Goal: Check status: Check status

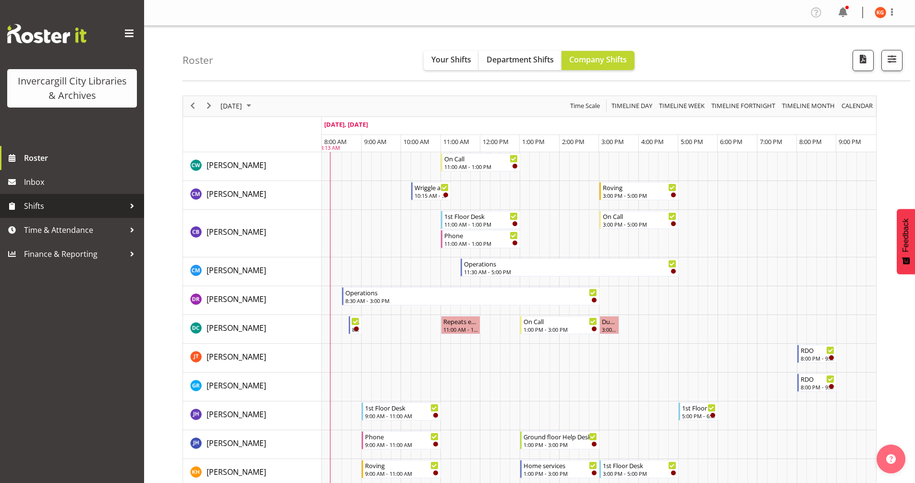
click at [91, 201] on span "Shifts" at bounding box center [74, 206] width 101 height 14
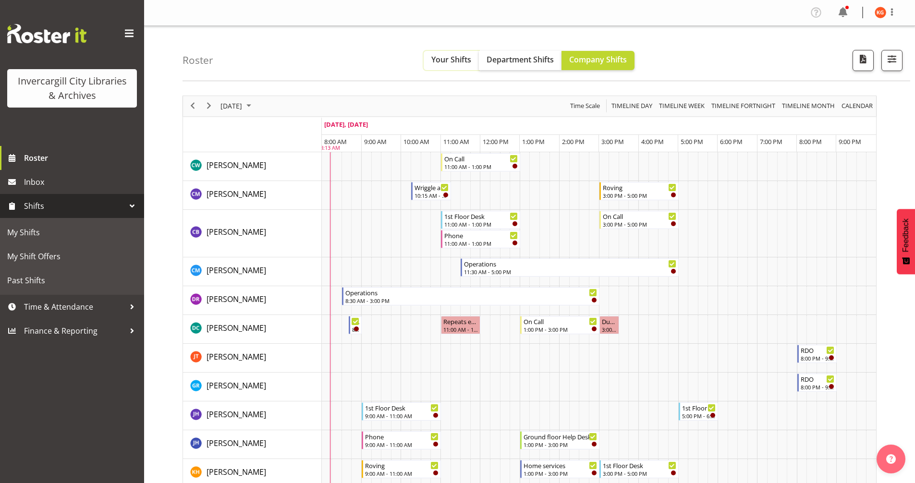
click at [446, 56] on span "Your Shifts" at bounding box center [451, 59] width 40 height 11
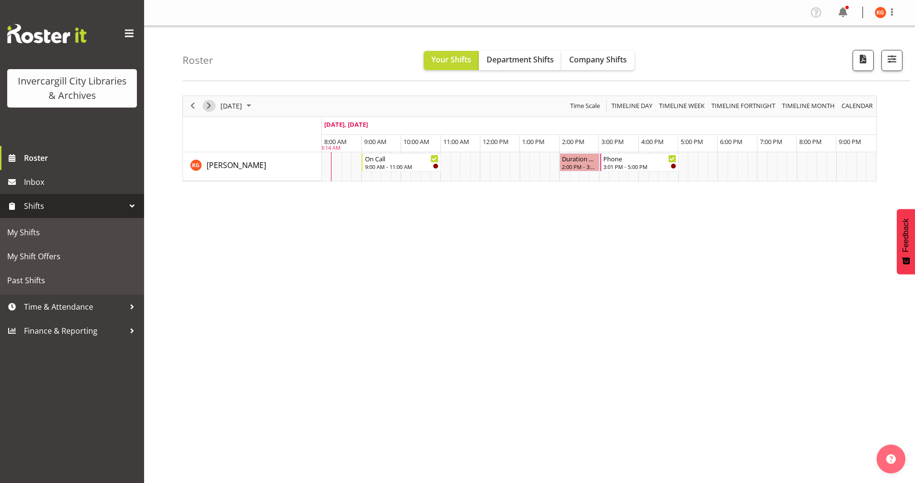
click at [213, 106] on span "Next" at bounding box center [209, 106] width 12 height 12
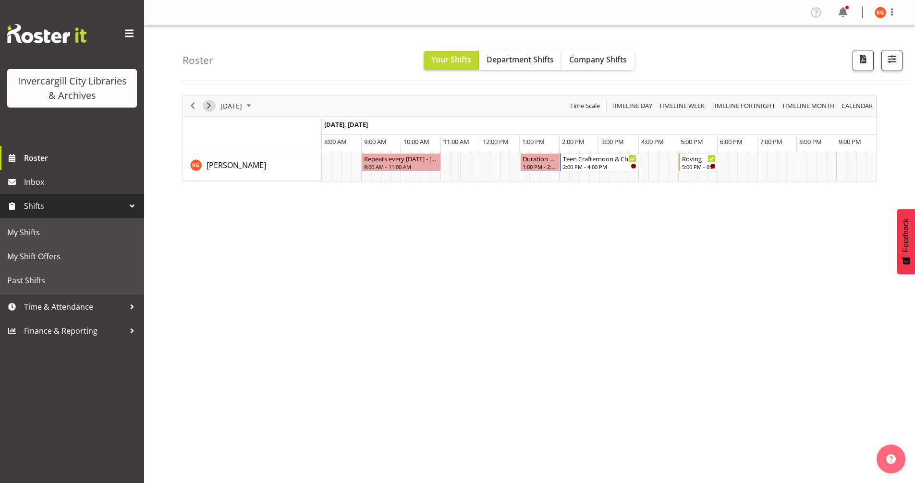
click at [207, 108] on span "Next" at bounding box center [209, 106] width 12 height 12
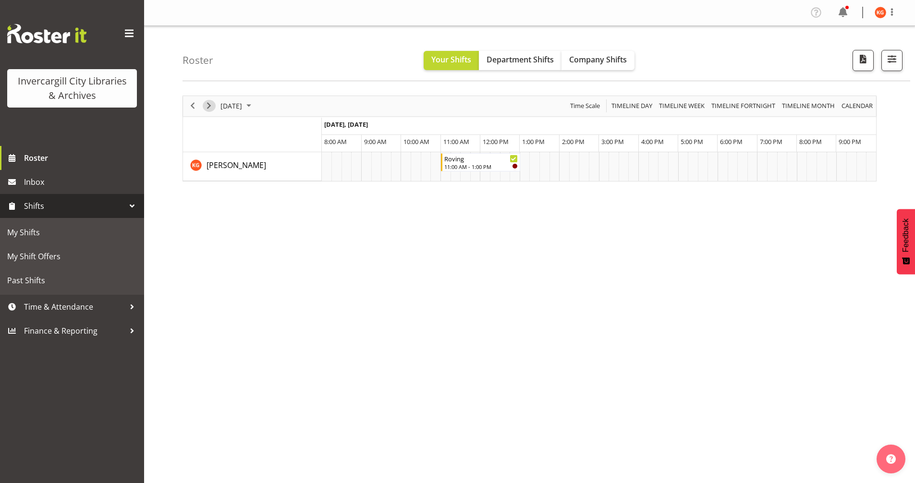
click at [210, 107] on span "Next" at bounding box center [209, 106] width 12 height 12
